Goal: Task Accomplishment & Management: Use online tool/utility

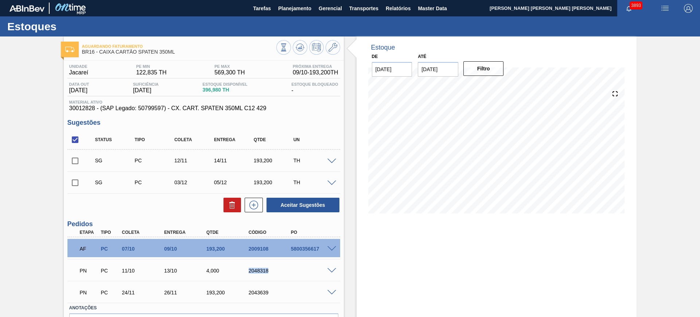
scroll to position [24, 0]
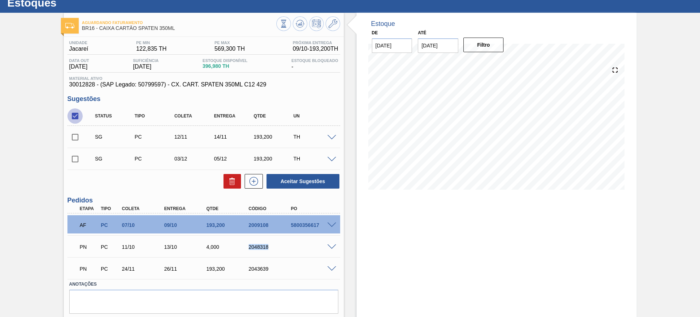
click at [74, 116] on input "checkbox" at bounding box center [74, 115] width 15 height 15
checkbox input "true"
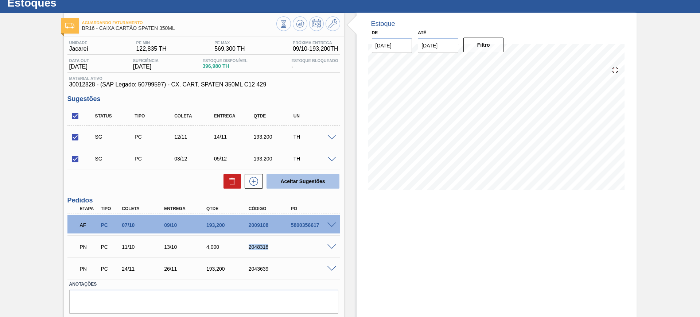
click at [302, 176] on button "Aceitar Sugestões" at bounding box center [303, 181] width 73 height 15
checkbox input "false"
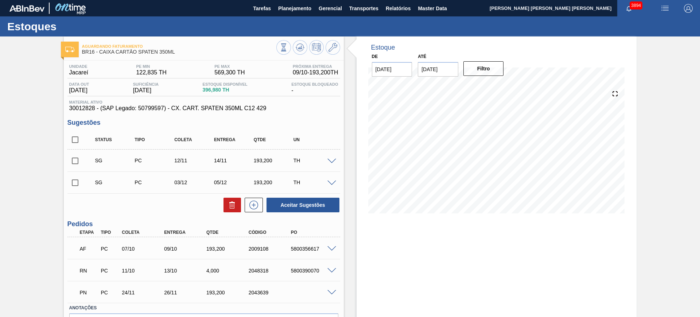
click at [73, 139] on input "checkbox" at bounding box center [74, 139] width 15 height 15
checkbox input "true"
click at [290, 205] on button "Aceitar Sugestões" at bounding box center [303, 205] width 73 height 15
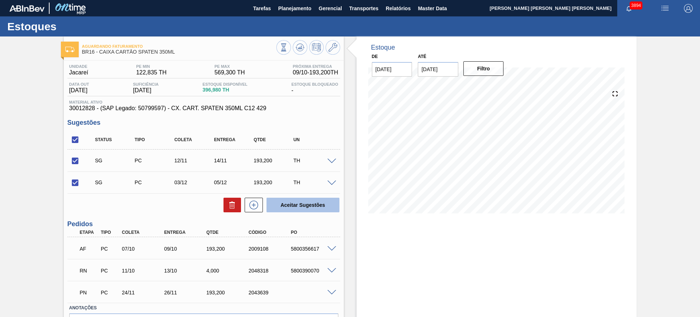
checkbox input "false"
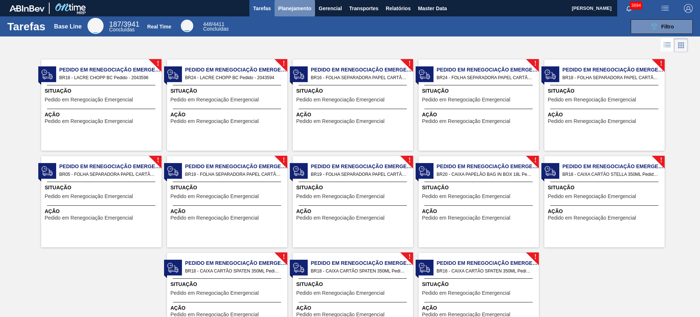
click at [285, 10] on span "Planejamento" at bounding box center [294, 8] width 33 height 9
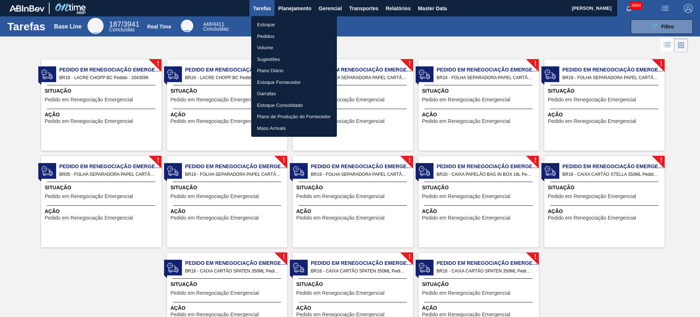
click at [279, 24] on li "Estoque" at bounding box center [294, 25] width 86 height 12
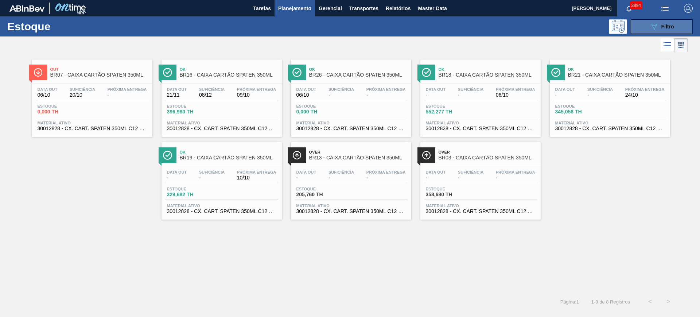
click at [650, 25] on icon "089F7B8B-B2A5-4AFE-B5C0-19BA573D28AC" at bounding box center [654, 26] width 9 height 9
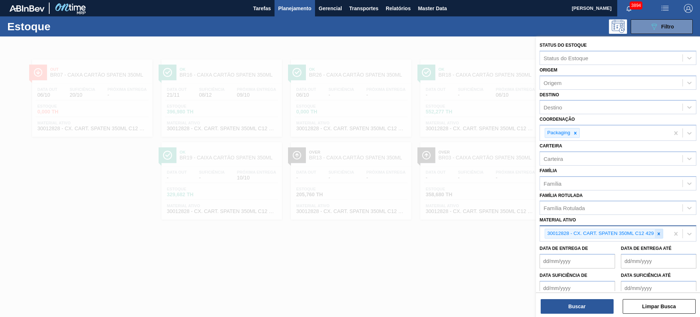
click at [659, 234] on icon at bounding box center [659, 233] width 3 height 3
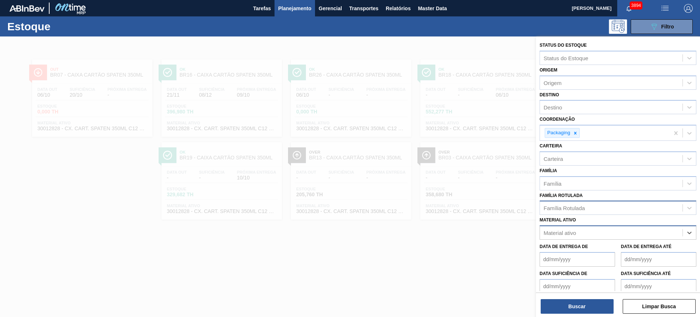
click at [581, 207] on div "Família Rotulada" at bounding box center [564, 208] width 41 height 6
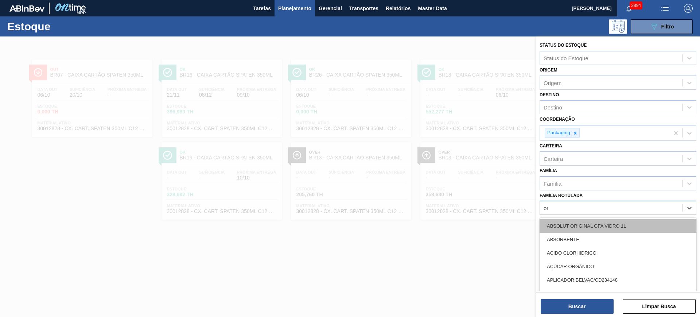
type Rotulada "o"
type Rotulada "orig"
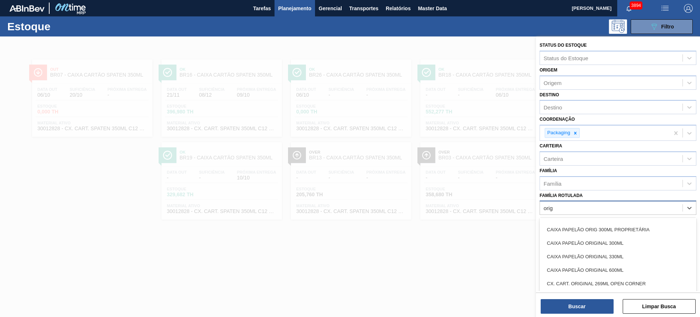
scroll to position [91, 0]
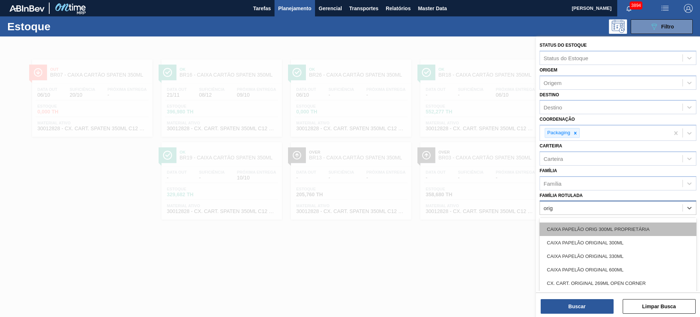
click at [637, 231] on div "CAIXA PAPELÃO ORIG 300ML PROPRIETÁRIA" at bounding box center [618, 229] width 157 height 13
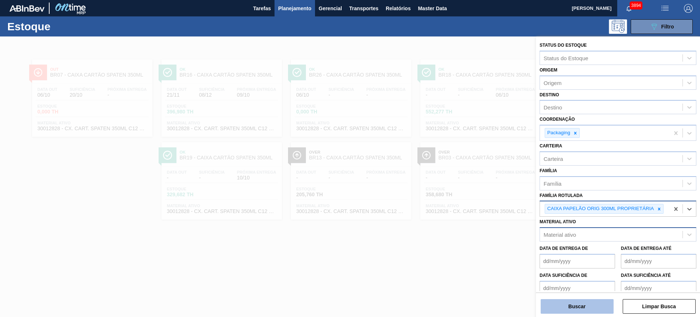
click at [587, 307] on button "Buscar" at bounding box center [577, 306] width 73 height 15
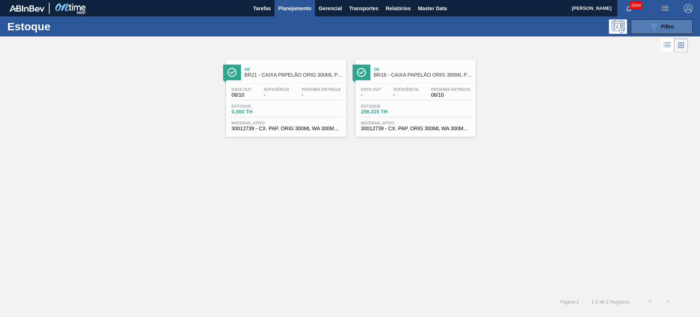
click at [651, 24] on icon "089F7B8B-B2A5-4AFE-B5C0-19BA573D28AC" at bounding box center [654, 26] width 9 height 9
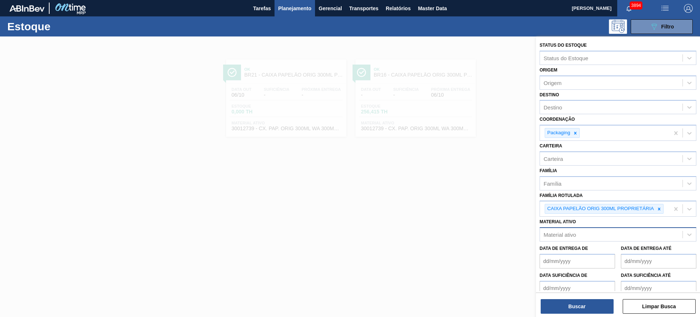
drag, startPoint x: 662, startPoint y: 209, endPoint x: 615, endPoint y: 170, distance: 61.1
click at [661, 209] on icon at bounding box center [659, 208] width 5 height 5
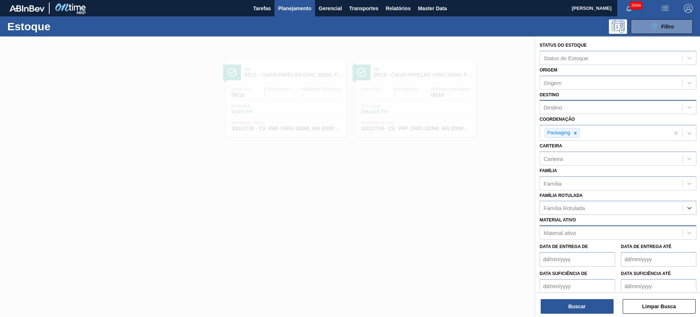
click at [572, 108] on div "Destino" at bounding box center [611, 107] width 143 height 11
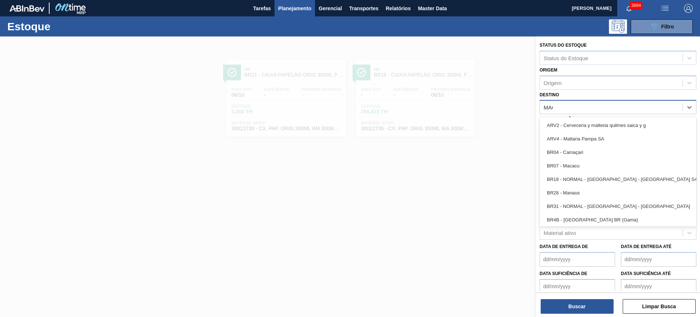
type input "MACAC"
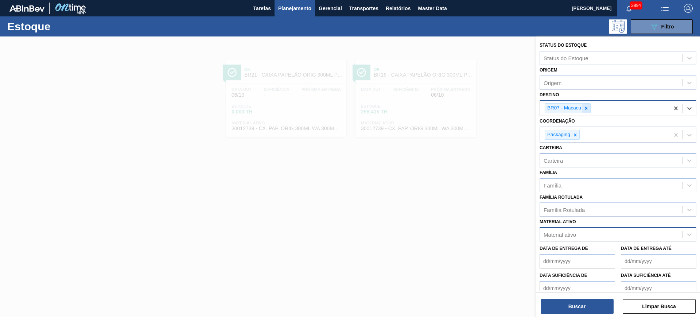
click at [588, 108] on icon at bounding box center [586, 108] width 5 height 5
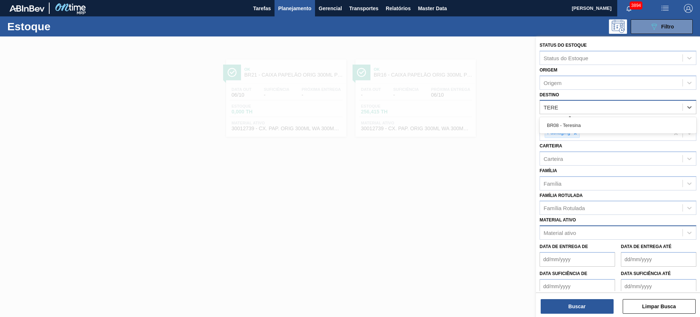
type input "TERE"
click at [661, 12] on img "button" at bounding box center [665, 8] width 9 height 9
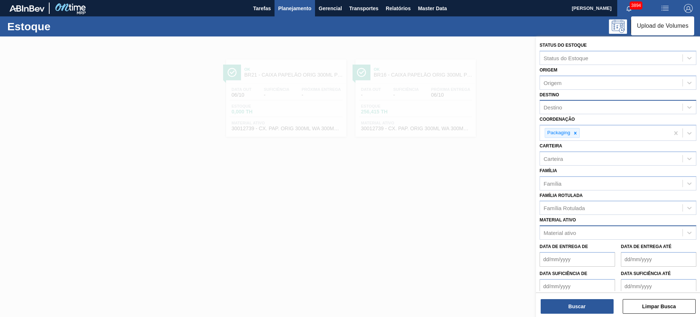
click at [649, 27] on li "Upload de Volumes" at bounding box center [662, 25] width 63 height 13
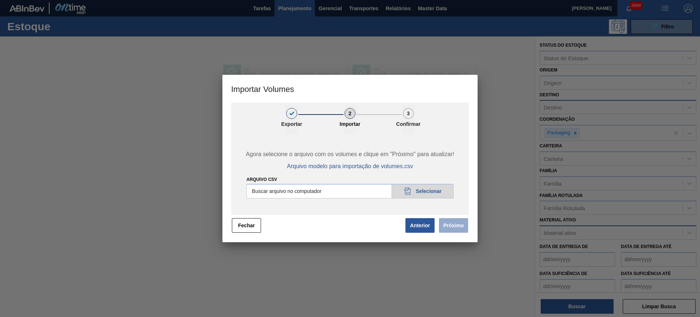
click at [311, 191] on input "Arquivo csv" at bounding box center [350, 191] width 207 height 15
type input "C:\fakepath\Pedidos Massa HM - Portal.csv"
click at [463, 229] on button "Próximo" at bounding box center [453, 225] width 29 height 15
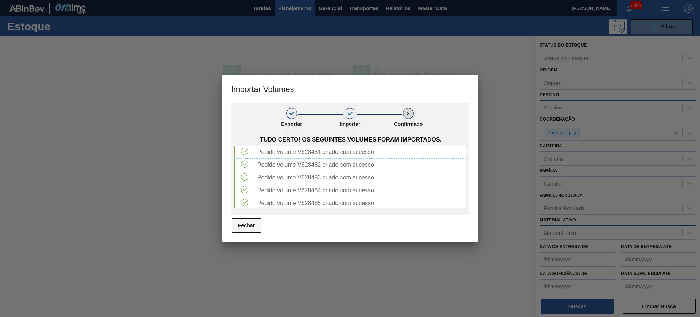
click at [260, 227] on button "Fechar" at bounding box center [246, 225] width 29 height 15
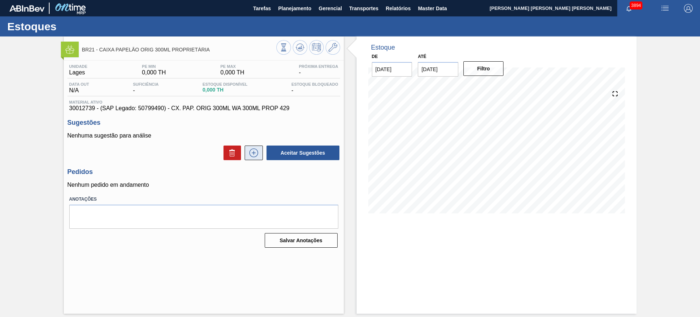
click at [255, 150] on icon at bounding box center [254, 152] width 12 height 9
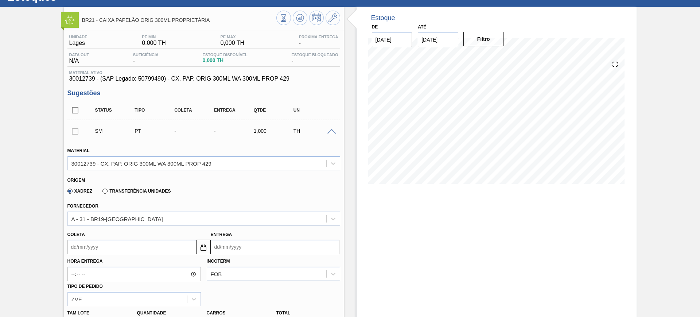
scroll to position [46, 0]
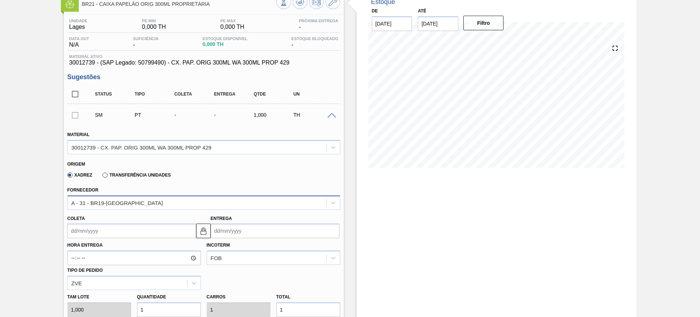
click at [109, 201] on div "A - 31 - BR19-Nova Rio" at bounding box center [117, 203] width 92 height 6
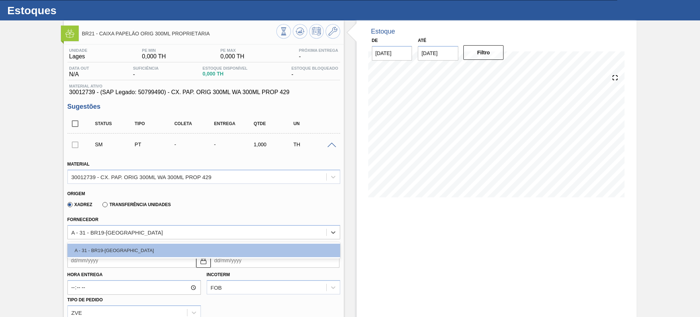
scroll to position [0, 0]
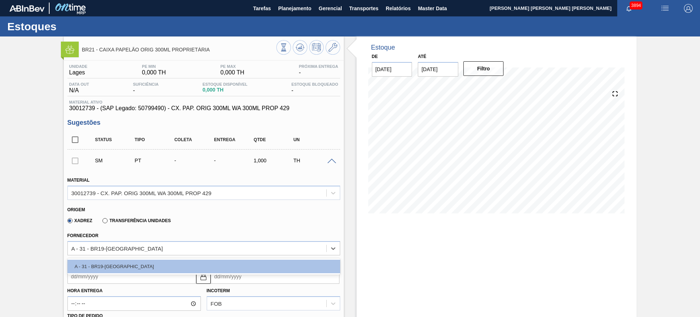
click at [341, 44] on div "BR21 - CAIXA PAPELÃO ORIG 300ML PROPRIETÁRIA" at bounding box center [204, 48] width 280 height 16
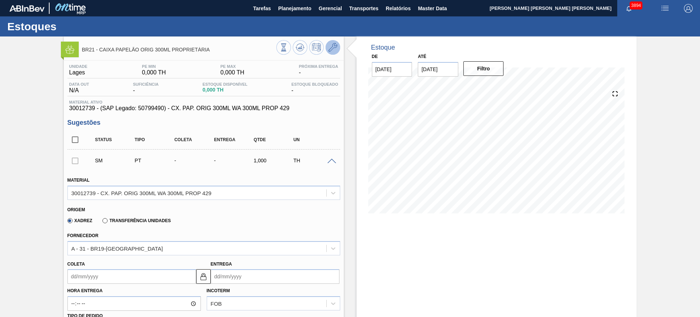
click at [334, 47] on icon at bounding box center [333, 47] width 9 height 9
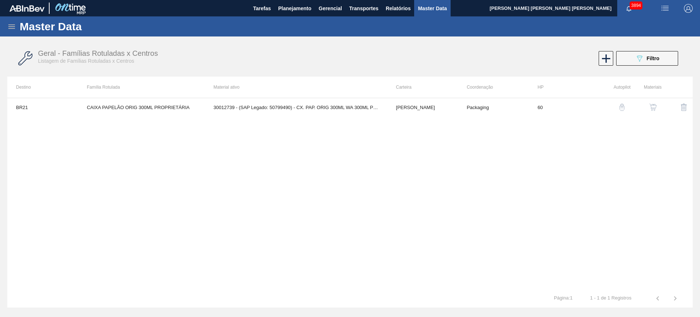
click at [653, 105] on img "button" at bounding box center [653, 107] width 7 height 7
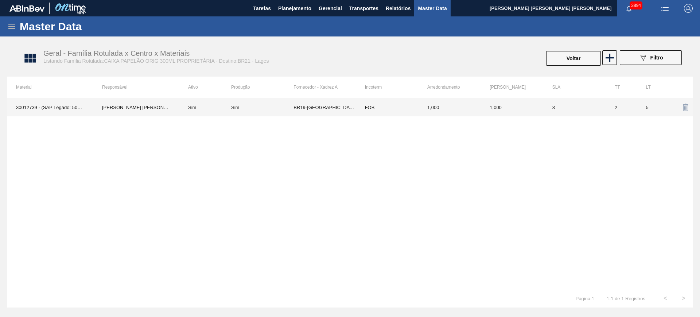
click at [293, 108] on div "Sim" at bounding box center [262, 107] width 62 height 5
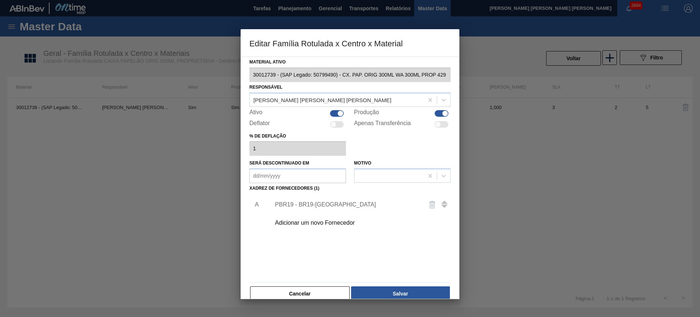
click at [330, 221] on div "Adicionar um novo Fornecedor" at bounding box center [346, 223] width 143 height 7
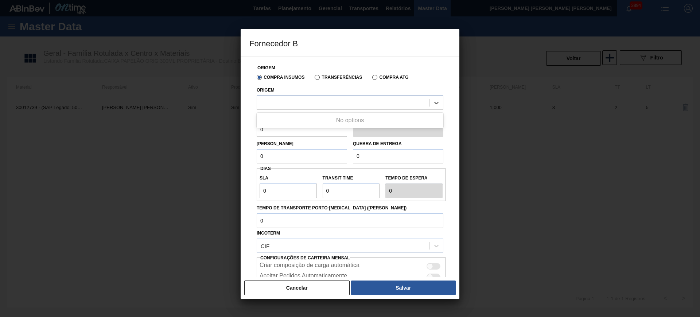
click at [329, 100] on div at bounding box center [343, 102] width 173 height 11
click at [318, 75] on label "Transferências" at bounding box center [338, 77] width 47 height 5
click at [314, 79] on input "Transferências" at bounding box center [314, 79] width 0 height 0
click at [316, 99] on div at bounding box center [343, 102] width 173 height 11
drag, startPoint x: 138, startPoint y: 159, endPoint x: 122, endPoint y: 138, distance: 25.8
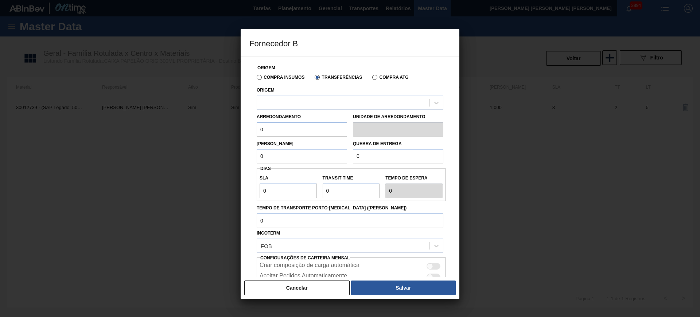
click at [130, 151] on div at bounding box center [350, 158] width 700 height 317
click at [319, 279] on div "Cancelar Salvar" at bounding box center [350, 288] width 219 height 22
click at [316, 283] on button "Cancelar" at bounding box center [296, 288] width 105 height 15
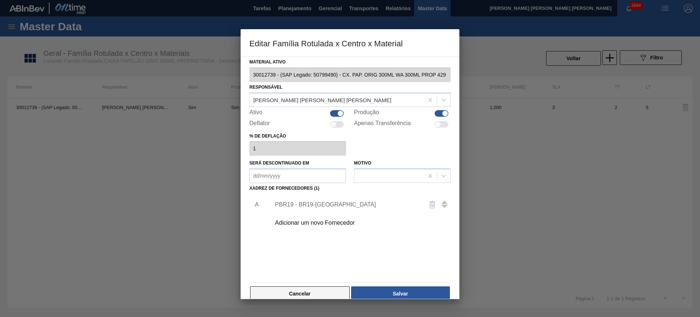
click at [310, 289] on button "Cancelar" at bounding box center [300, 293] width 100 height 15
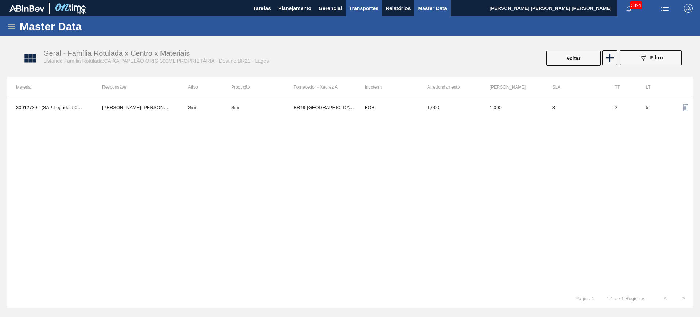
click at [364, 10] on span "Transportes" at bounding box center [363, 8] width 29 height 9
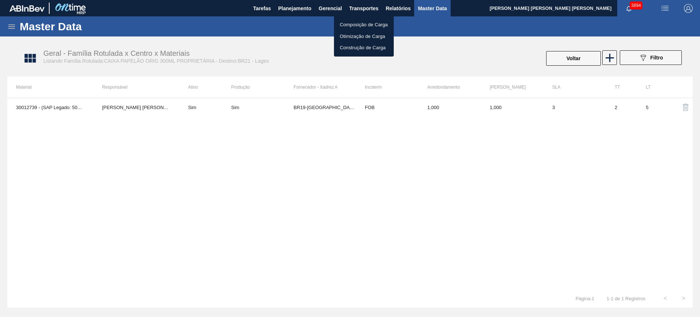
click at [364, 35] on li "Otimização de Carga" at bounding box center [364, 37] width 60 height 12
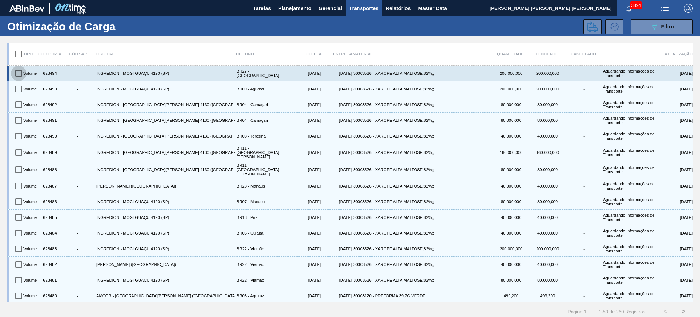
click at [22, 67] on input "checkbox" at bounding box center [18, 73] width 15 height 15
checkbox input "true"
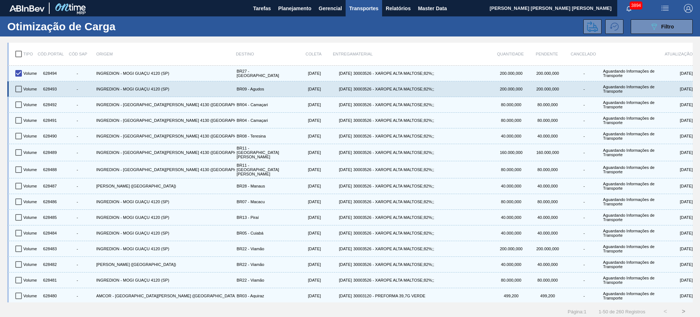
drag, startPoint x: 20, startPoint y: 89, endPoint x: 21, endPoint y: 95, distance: 6.7
click at [20, 90] on input "checkbox" at bounding box center [18, 88] width 15 height 15
checkbox input "true"
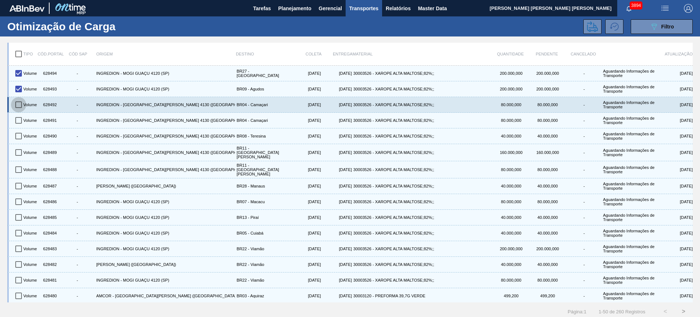
click at [22, 107] on input "checkbox" at bounding box center [18, 104] width 15 height 15
checkbox input "true"
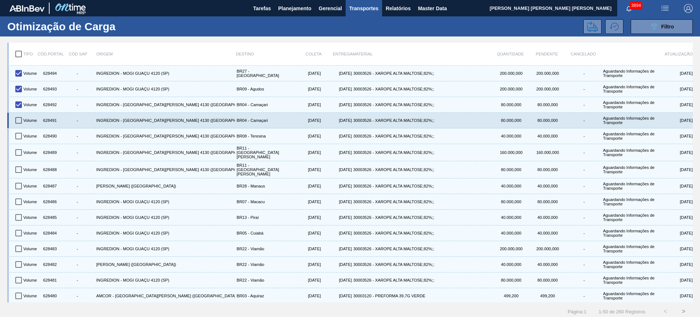
drag, startPoint x: 23, startPoint y: 118, endPoint x: 23, endPoint y: 125, distance: 7.7
click at [23, 119] on input "checkbox" at bounding box center [18, 120] width 15 height 15
checkbox input "true"
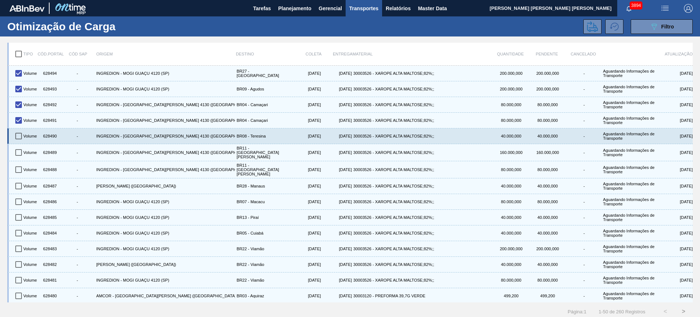
click at [20, 138] on input "checkbox" at bounding box center [18, 135] width 15 height 15
checkbox input "true"
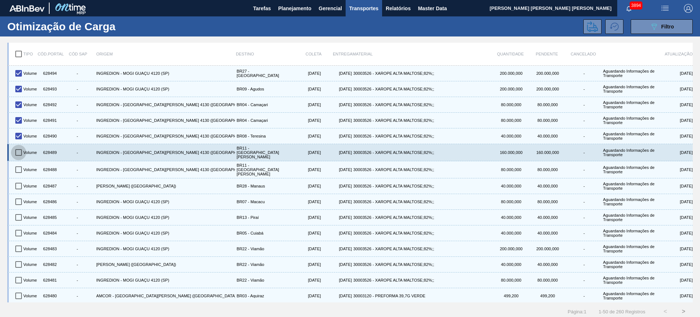
drag, startPoint x: 21, startPoint y: 149, endPoint x: 21, endPoint y: 154, distance: 5.1
click at [21, 151] on input "checkbox" at bounding box center [18, 152] width 15 height 15
checkbox input "true"
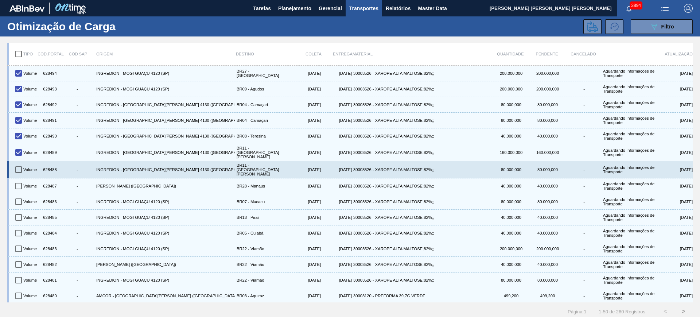
click at [23, 169] on input "checkbox" at bounding box center [18, 169] width 15 height 15
checkbox input "true"
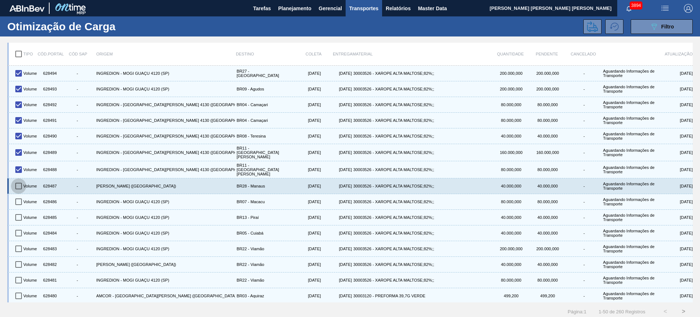
click at [25, 181] on input "checkbox" at bounding box center [18, 185] width 15 height 15
checkbox input "true"
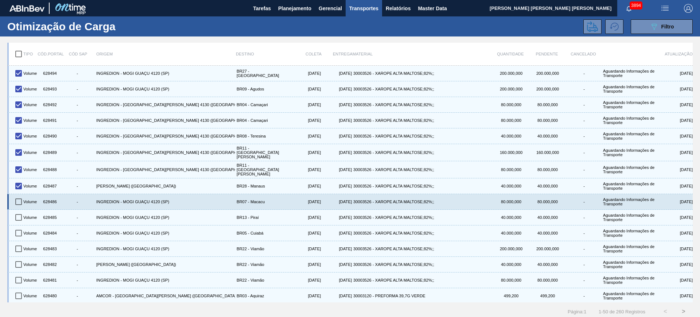
click at [27, 194] on div "Volume 628486 - INGREDION - MOGI GUAÇU 4120 (SP) BR07 - Macacu 07/10/2025 09/10…" at bounding box center [352, 201] width 682 height 15
click at [21, 199] on input "checkbox" at bounding box center [18, 201] width 15 height 15
checkbox input "true"
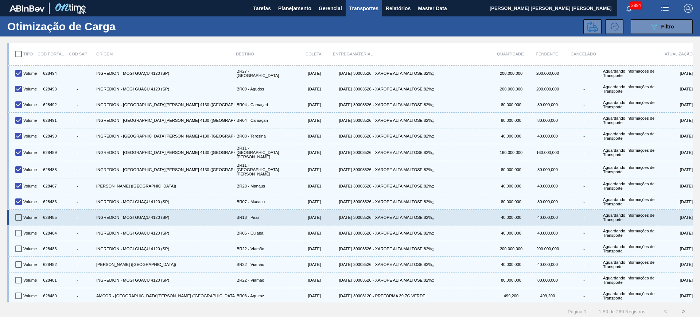
click at [23, 210] on input "checkbox" at bounding box center [18, 217] width 15 height 15
checkbox input "true"
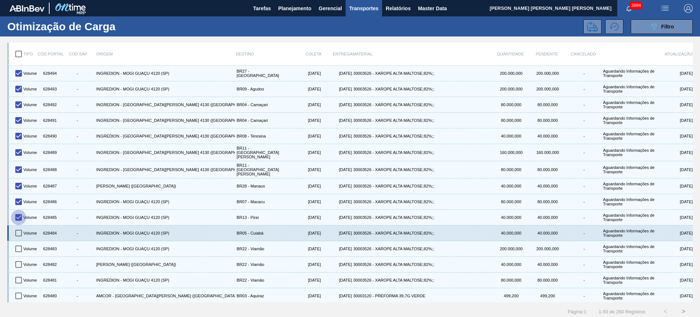
drag, startPoint x: 21, startPoint y: 221, endPoint x: 20, endPoint y: 228, distance: 6.7
click at [21, 223] on div "Volume 628494 - INGREDION - MOGI GUAÇU 4120 (SP) BR27 - Nova Minas 07/10/2025 0…" at bounding box center [350, 184] width 686 height 237
click at [20, 230] on input "checkbox" at bounding box center [18, 232] width 15 height 15
checkbox input "true"
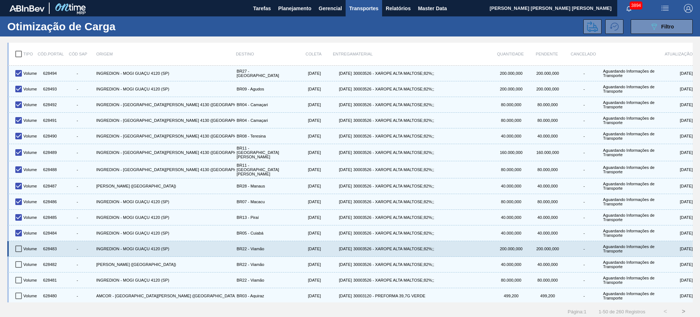
click at [21, 243] on input "checkbox" at bounding box center [18, 248] width 15 height 15
checkbox input "true"
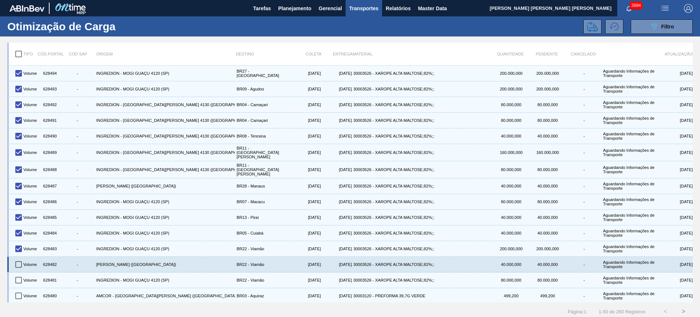
click at [21, 257] on input "checkbox" at bounding box center [18, 264] width 15 height 15
checkbox input "true"
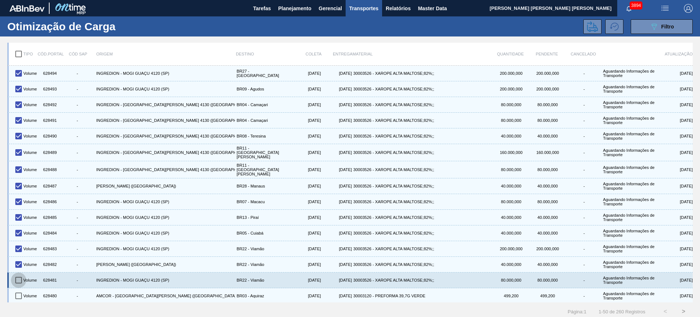
click at [20, 273] on input "checkbox" at bounding box center [18, 279] width 15 height 15
checkbox input "true"
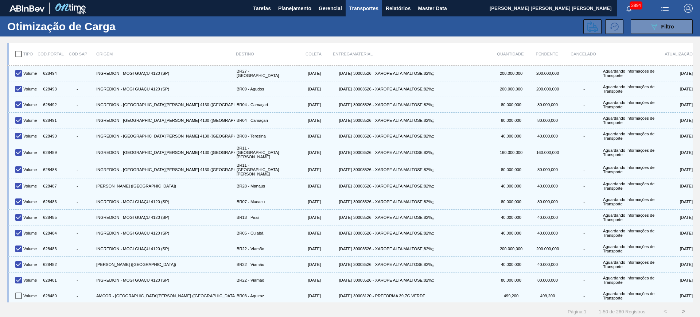
click at [587, 31] on icon at bounding box center [592, 26] width 11 height 11
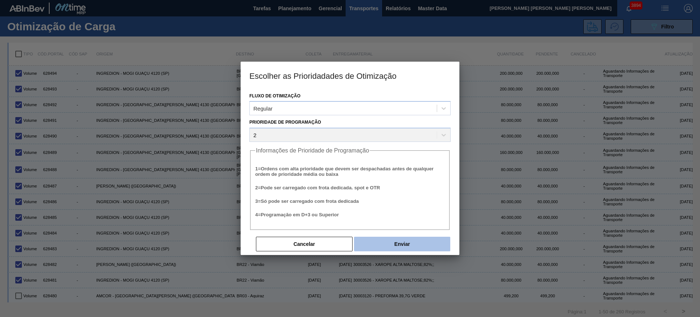
click at [415, 246] on button "Enviar" at bounding box center [402, 244] width 96 height 15
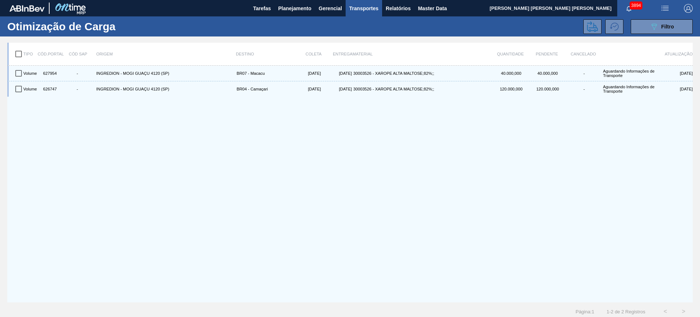
click at [20, 56] on input "checkbox" at bounding box center [18, 53] width 15 height 15
checkbox input "true"
click at [588, 27] on icon at bounding box center [592, 26] width 11 height 11
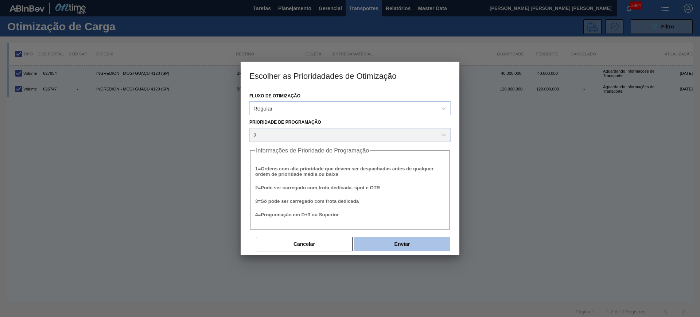
click at [394, 241] on button "Enviar" at bounding box center [402, 244] width 96 height 15
